Goal: Information Seeking & Learning: Learn about a topic

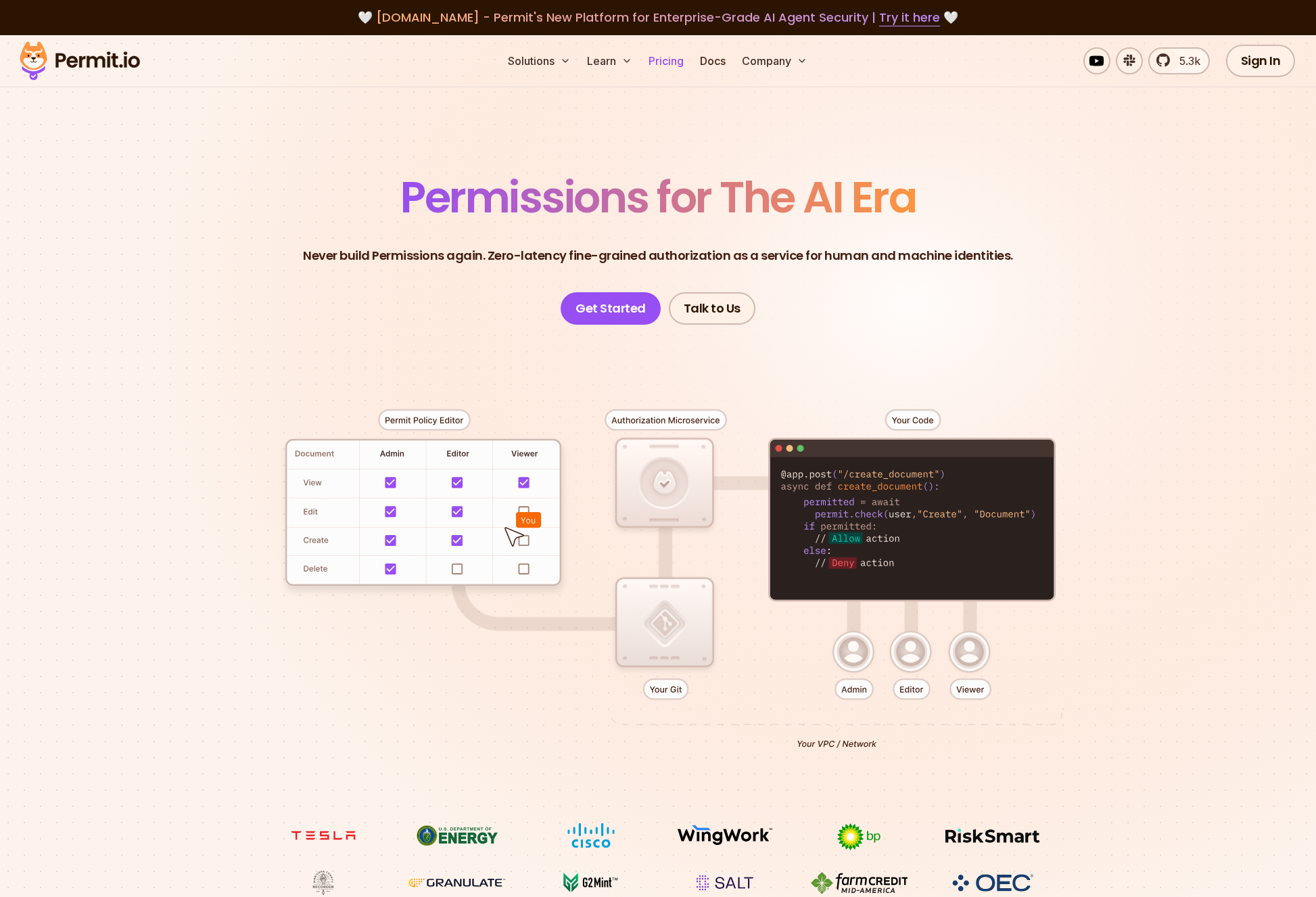
click at [668, 69] on link "Pricing" at bounding box center [666, 61] width 46 height 27
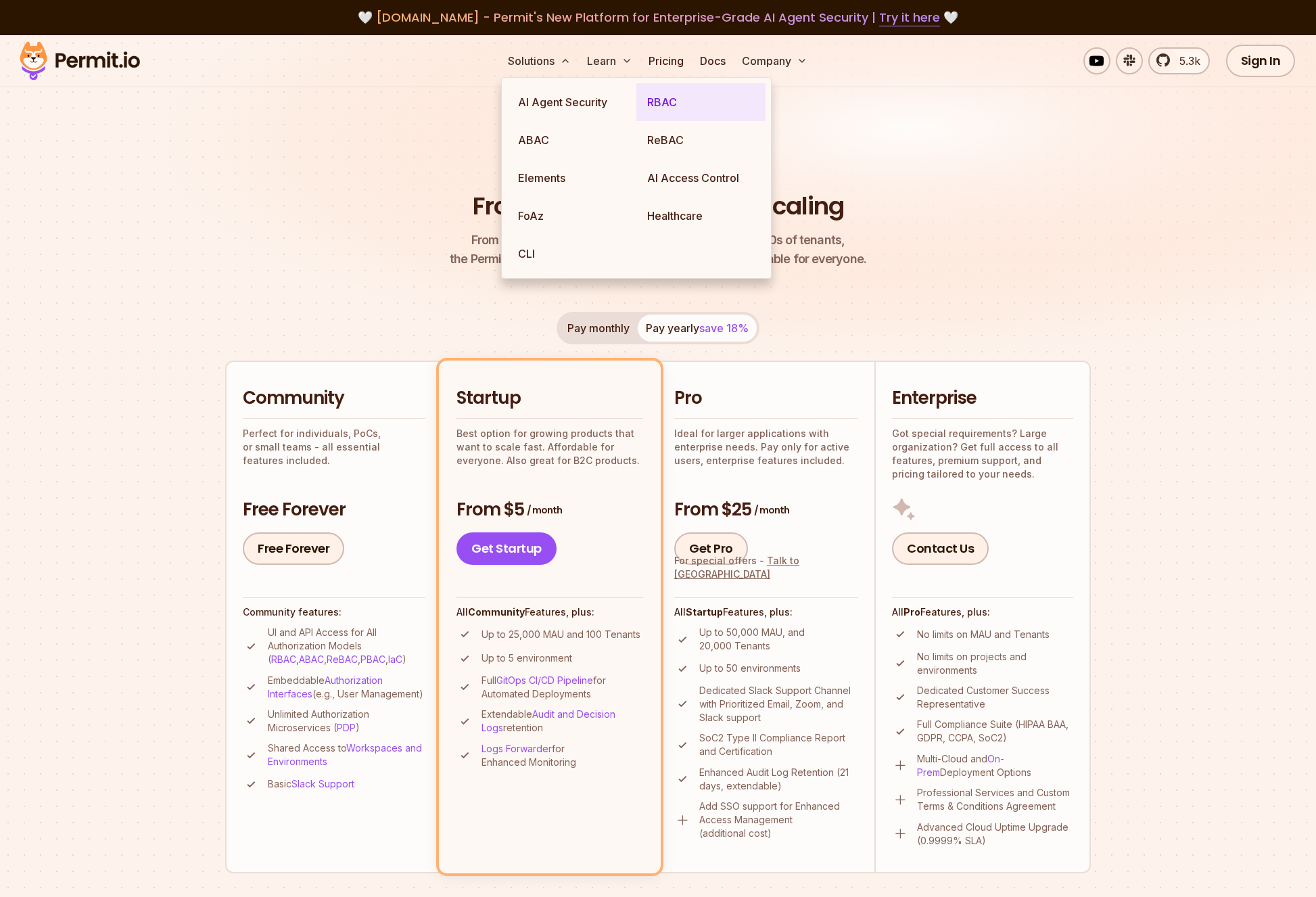
click at [656, 102] on link "RBAC" at bounding box center [701, 102] width 129 height 38
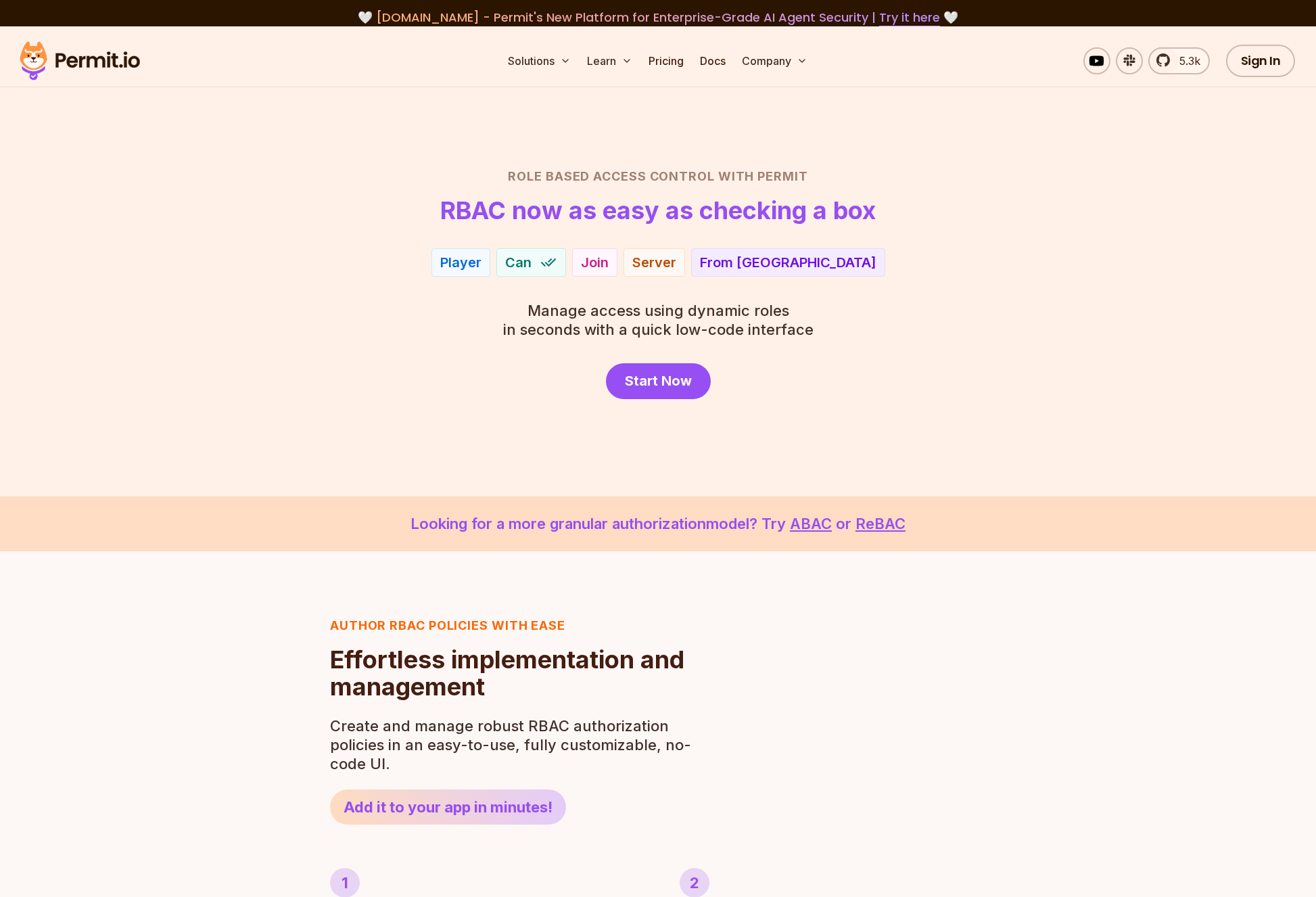
click at [395, 323] on div "Role Based Access Control with Permit RBAC now as easy as checking a box Player…" at bounding box center [658, 283] width 947 height 232
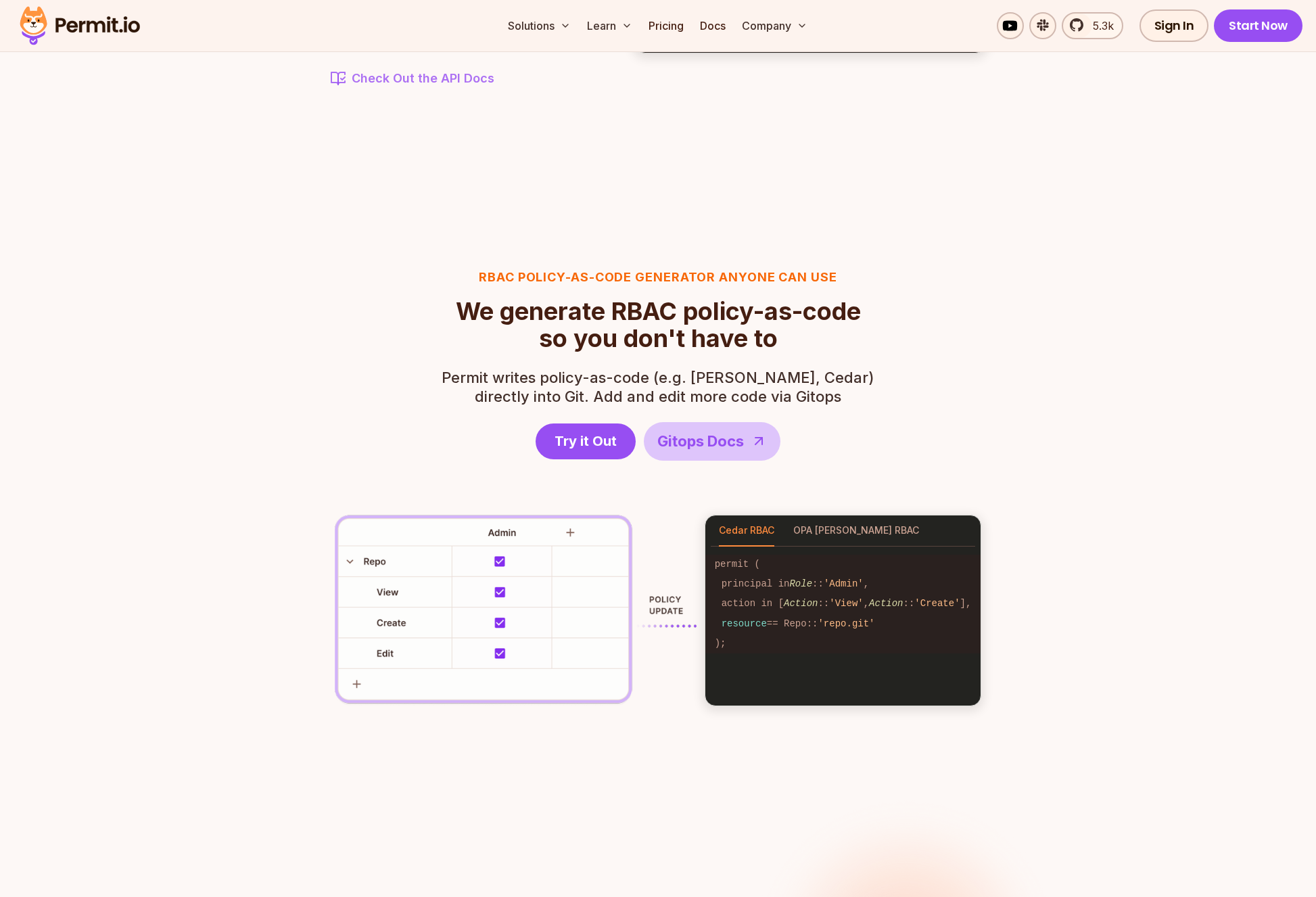
scroll to position [1786, 0]
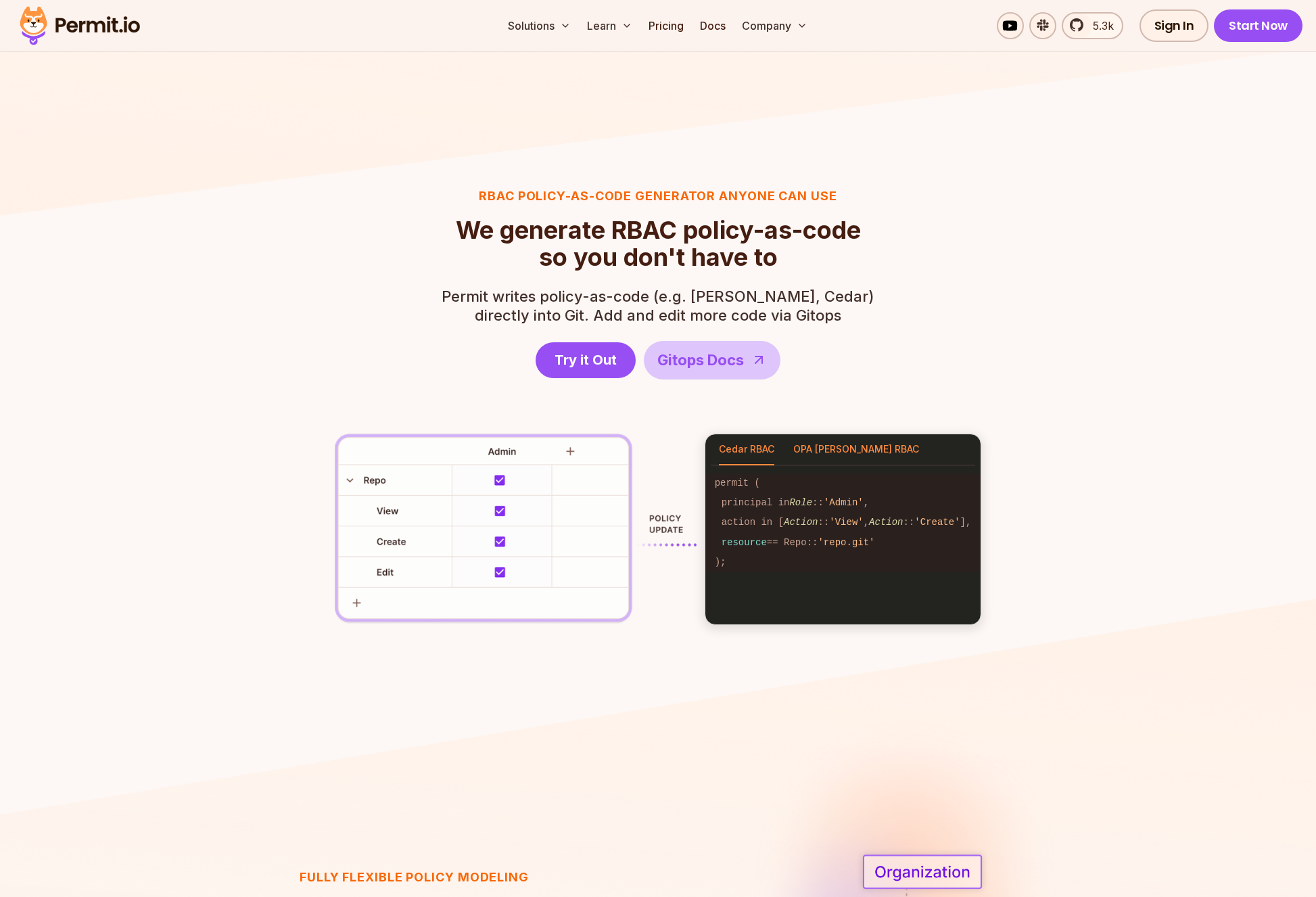
click at [839, 457] on button "OPA [PERSON_NAME] RBAC" at bounding box center [856, 450] width 126 height 31
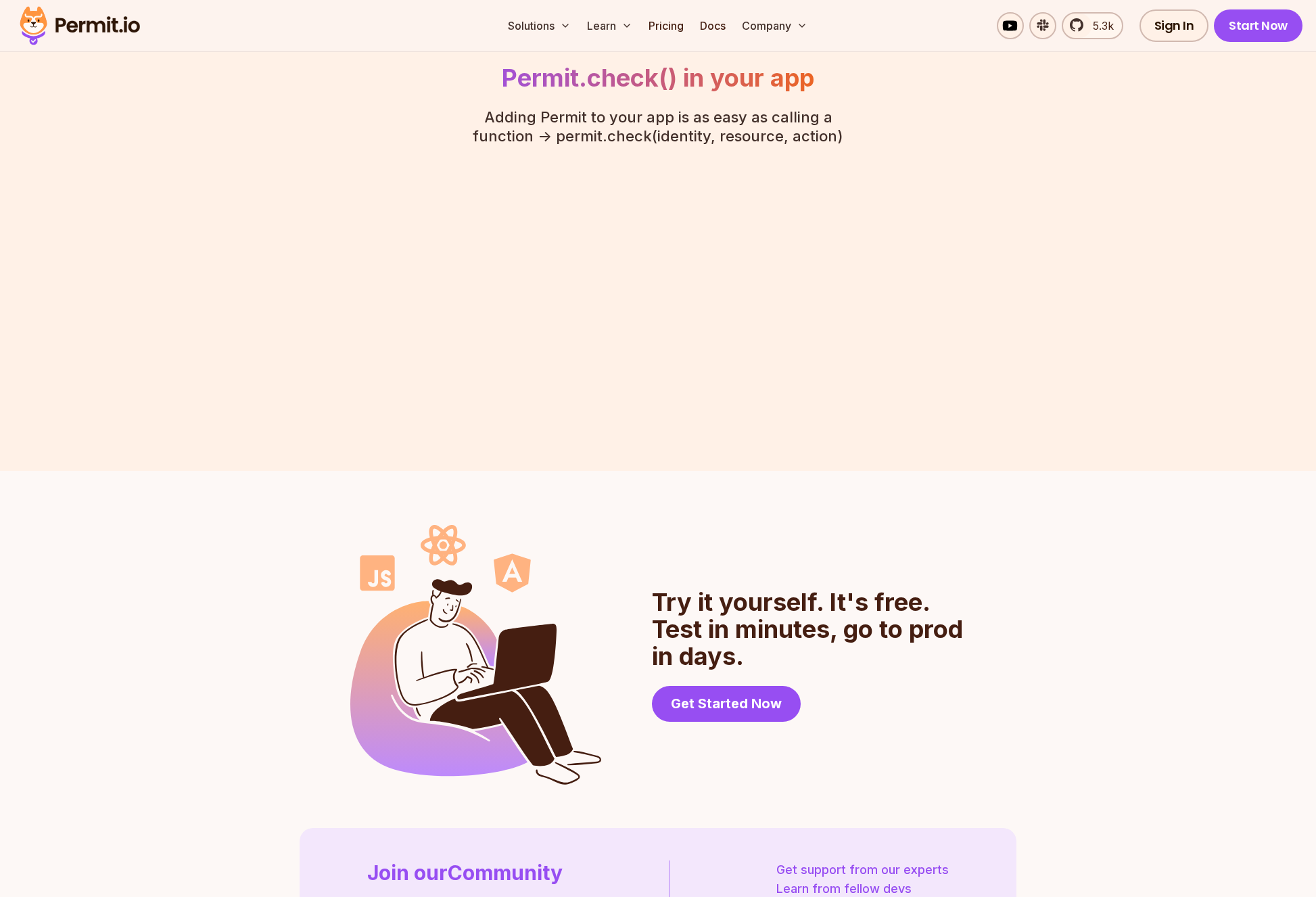
scroll to position [3287, 0]
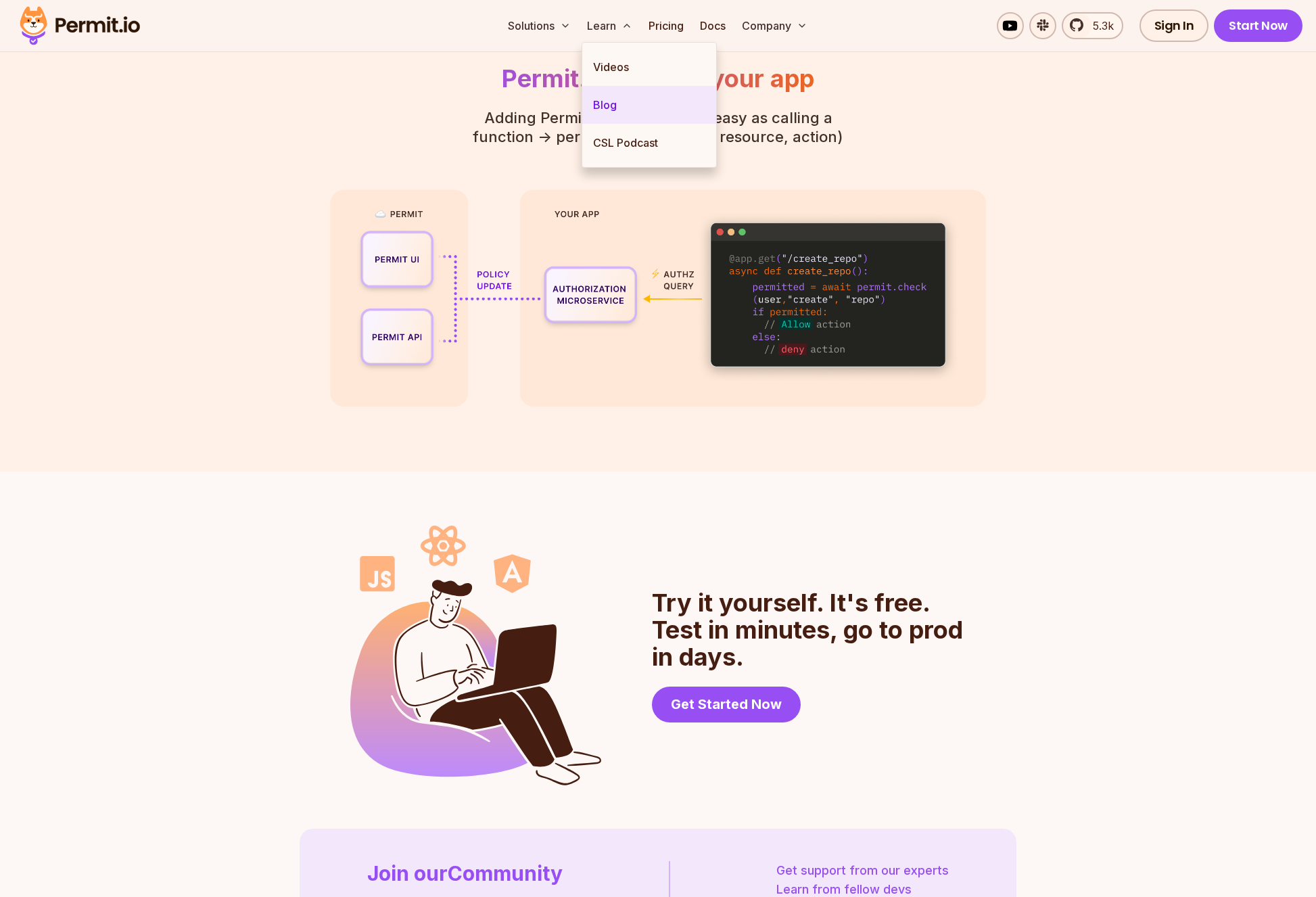
click at [619, 105] on link "Blog" at bounding box center [649, 105] width 134 height 38
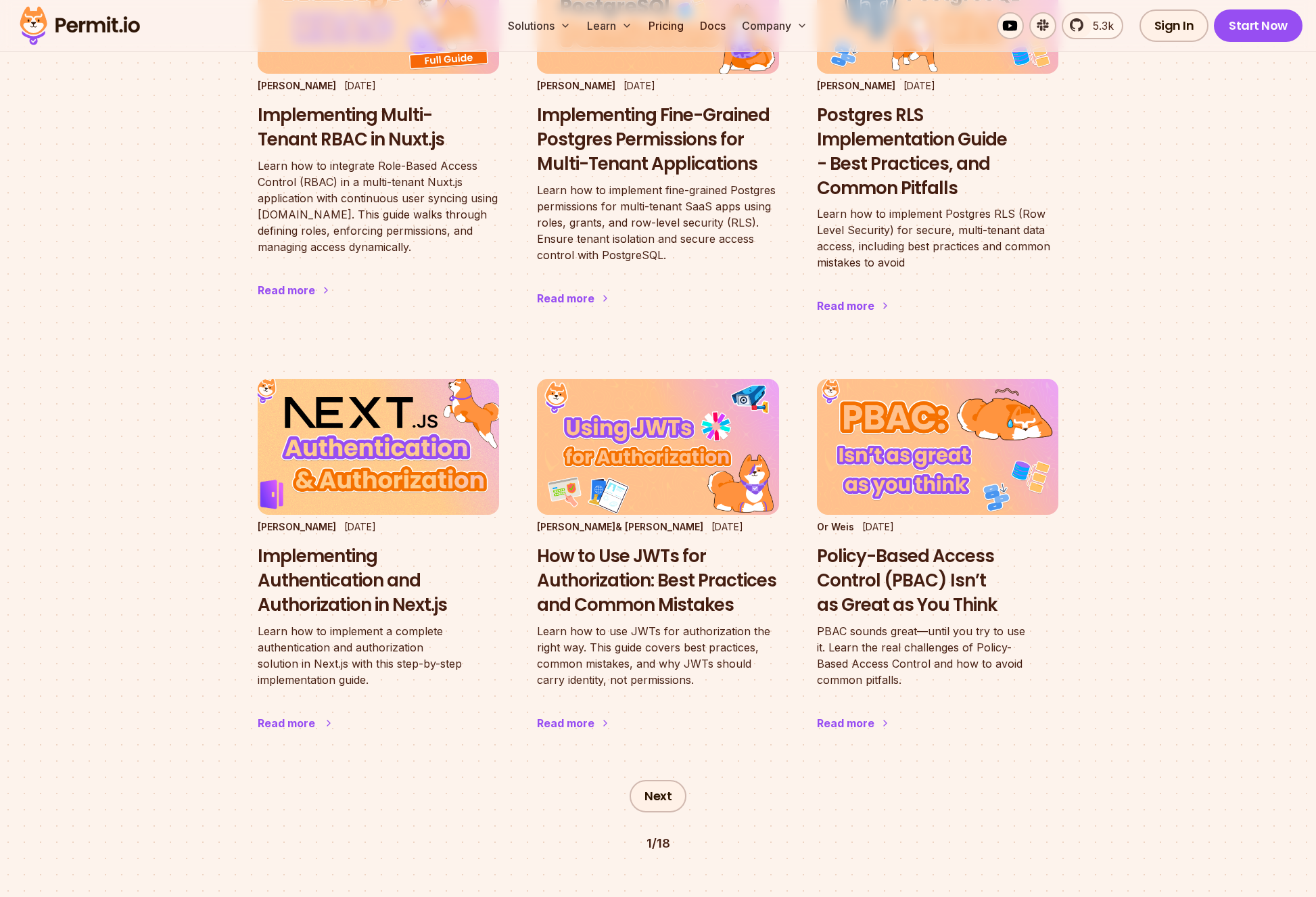
scroll to position [1867, 0]
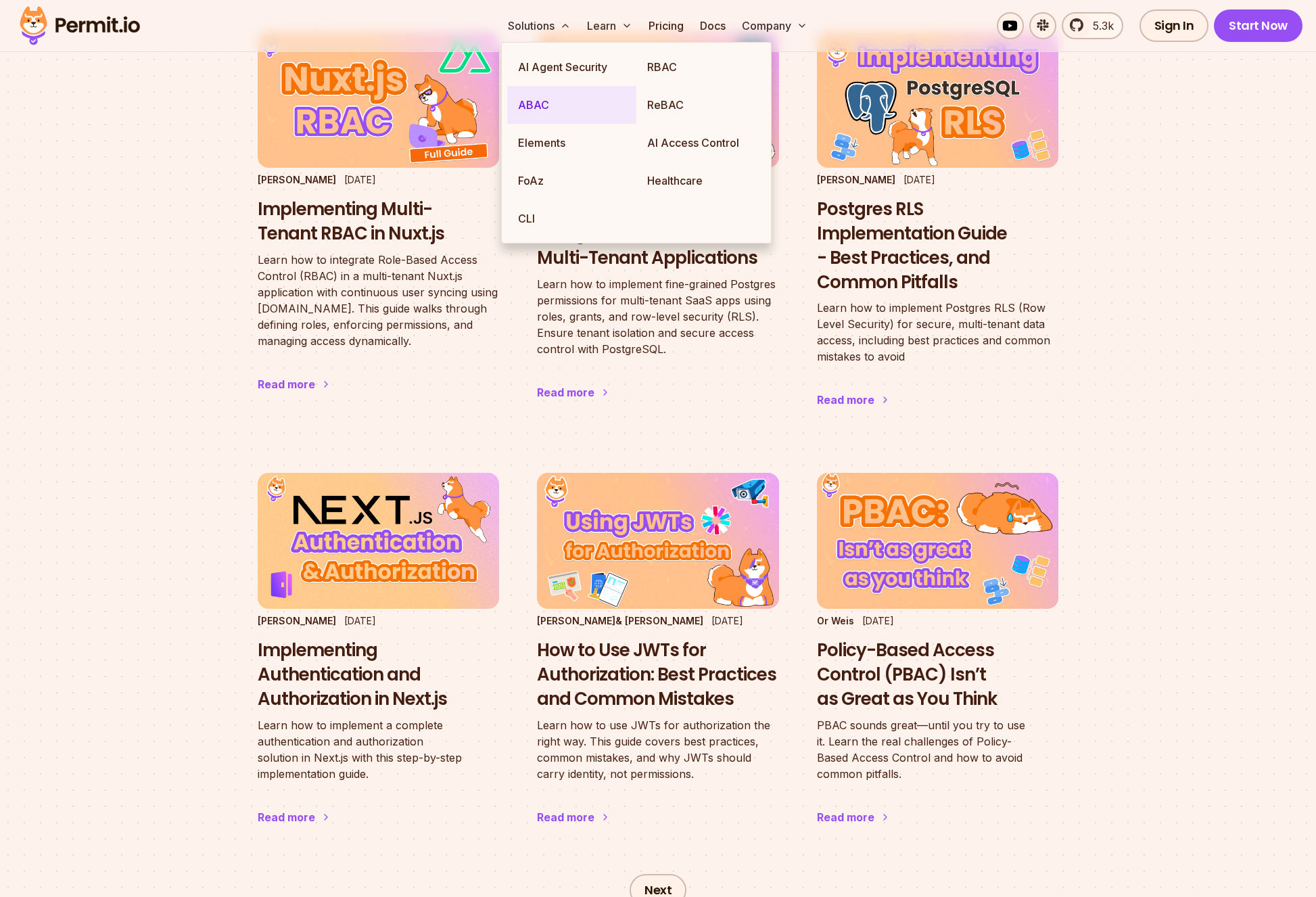
click at [530, 103] on link "ABAC" at bounding box center [572, 105] width 129 height 38
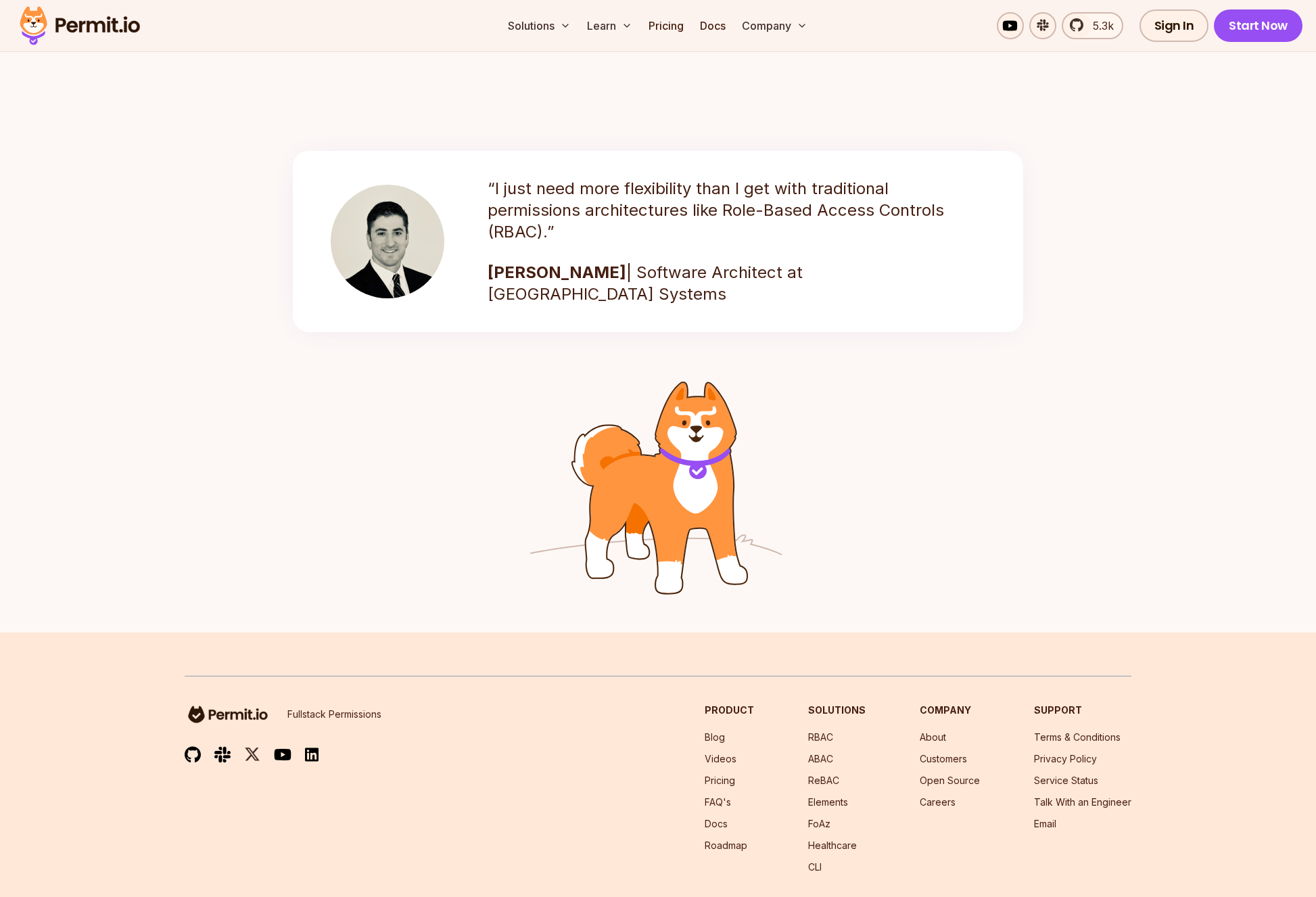
scroll to position [1774, 0]
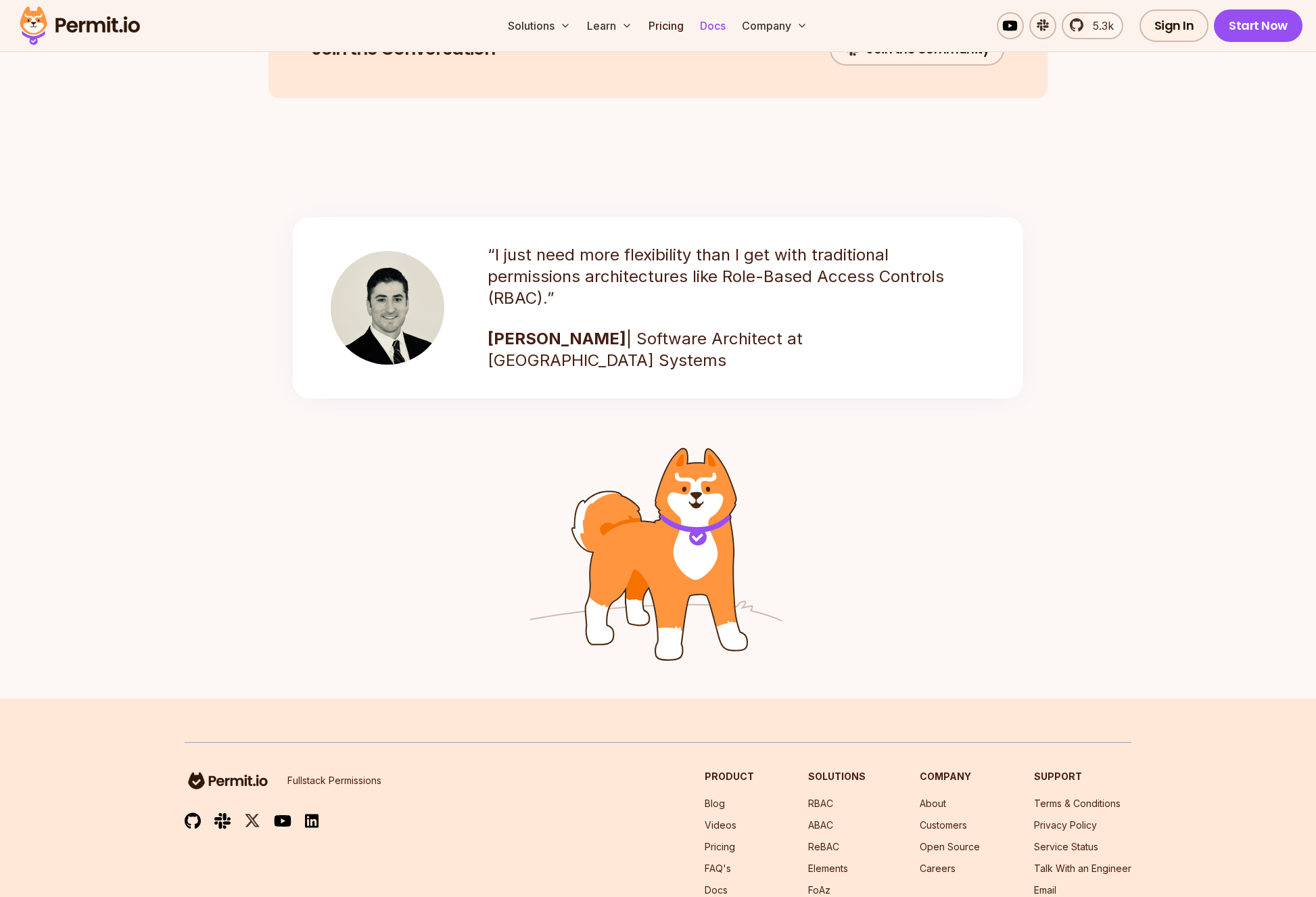
click at [720, 27] on link "Docs" at bounding box center [713, 25] width 36 height 27
